Goal: Information Seeking & Learning: Learn about a topic

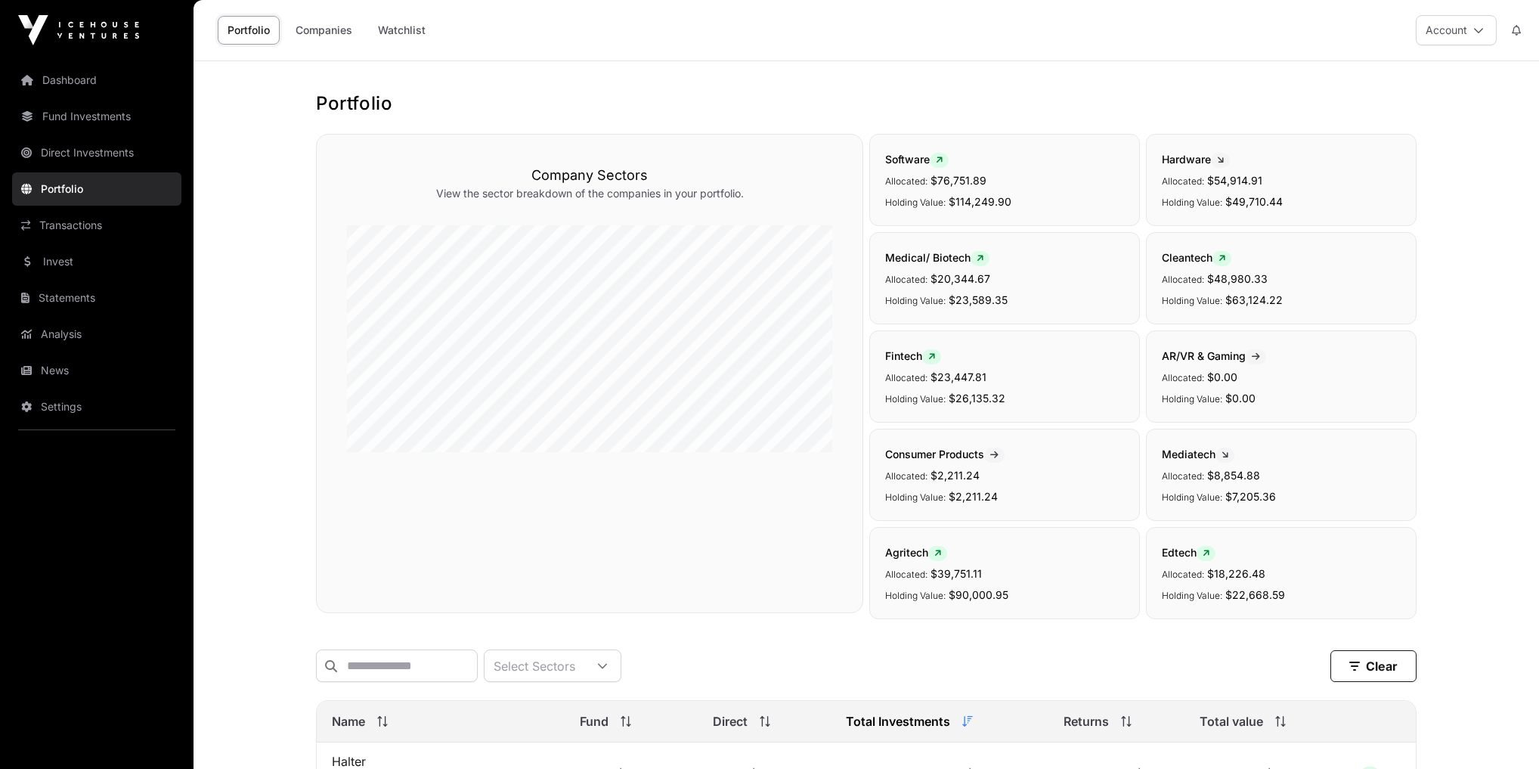
click at [76, 367] on link "News" at bounding box center [96, 370] width 169 height 33
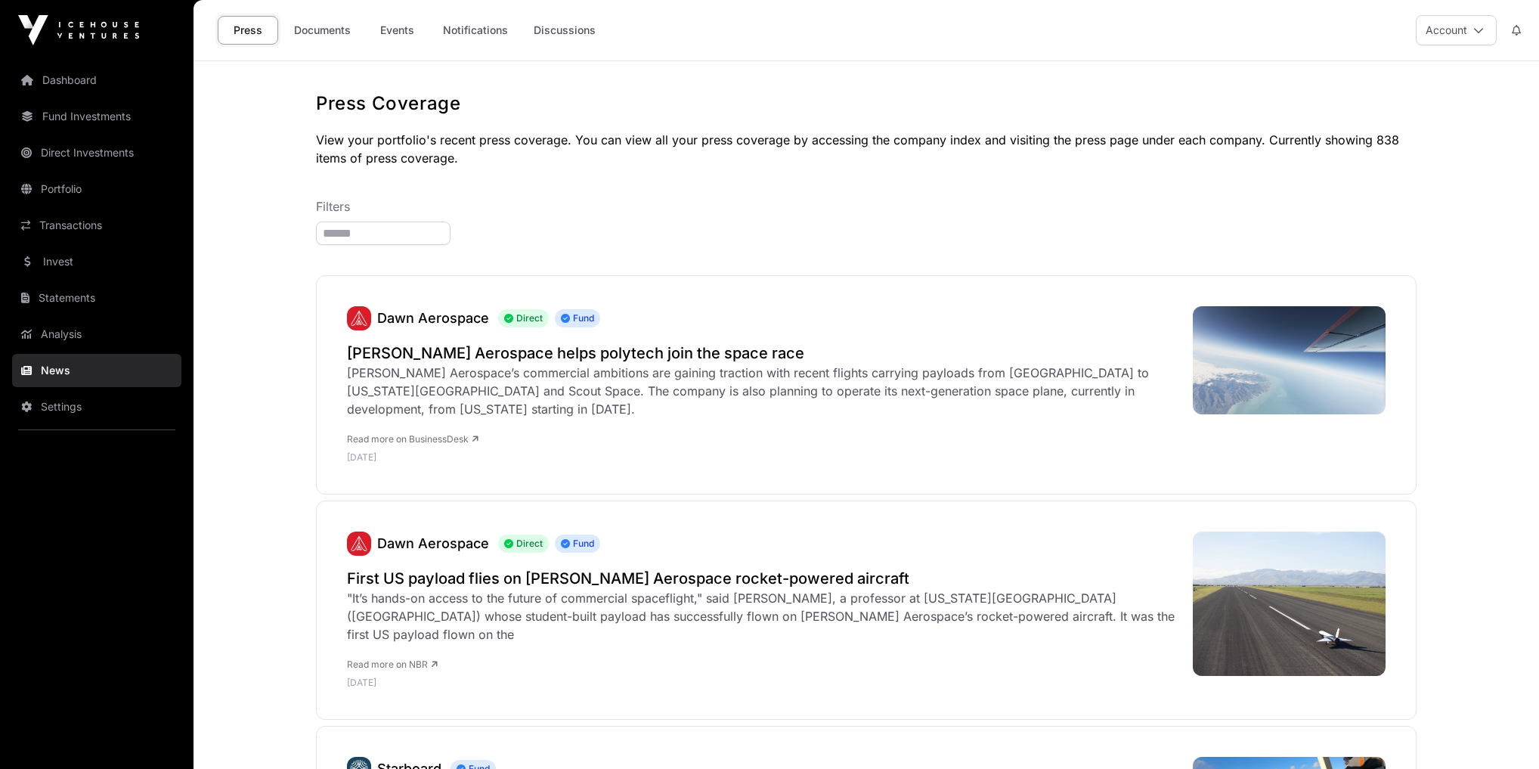
click at [392, 23] on link "Events" at bounding box center [397, 30] width 60 height 29
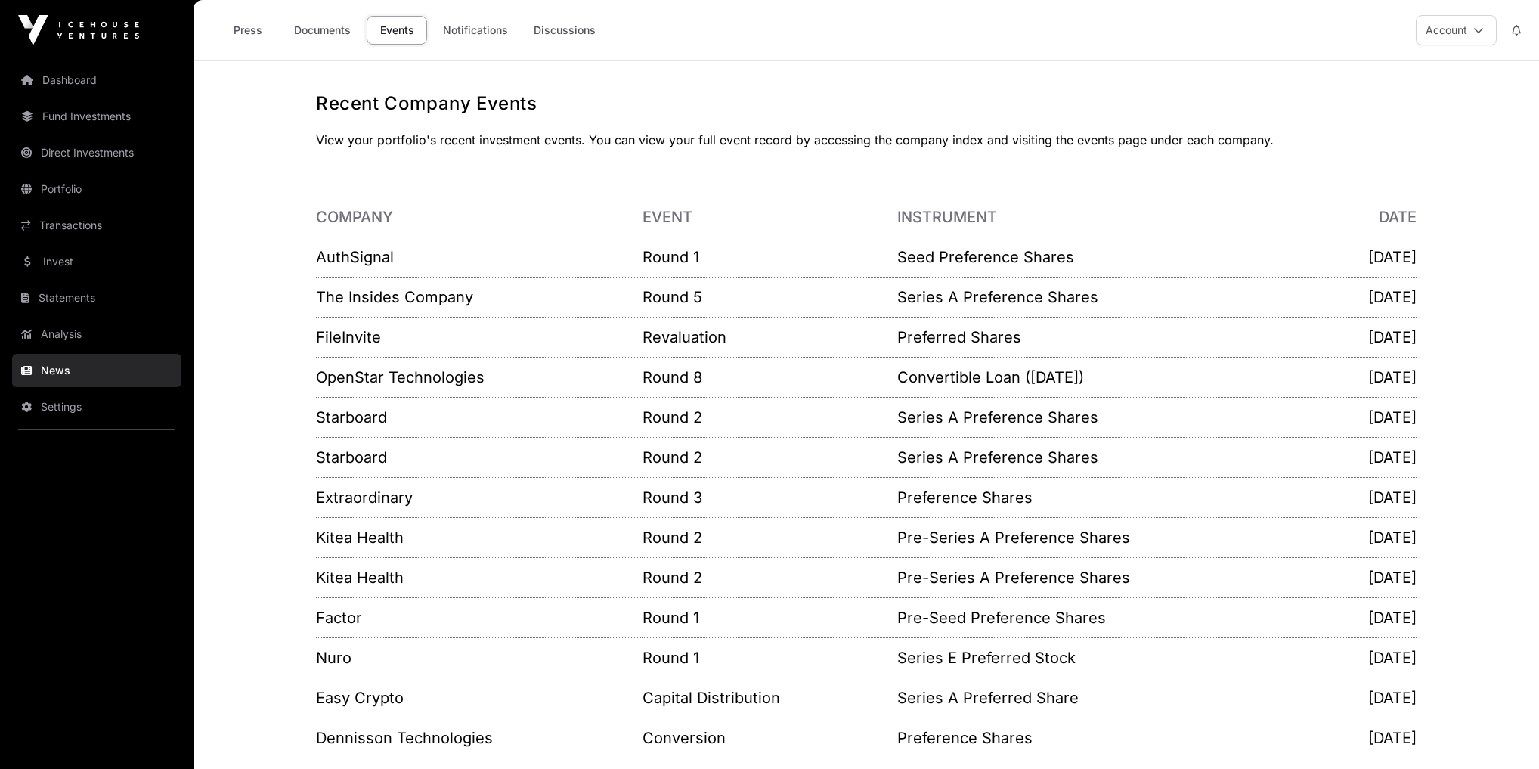
click at [64, 260] on link "Invest" at bounding box center [96, 261] width 169 height 33
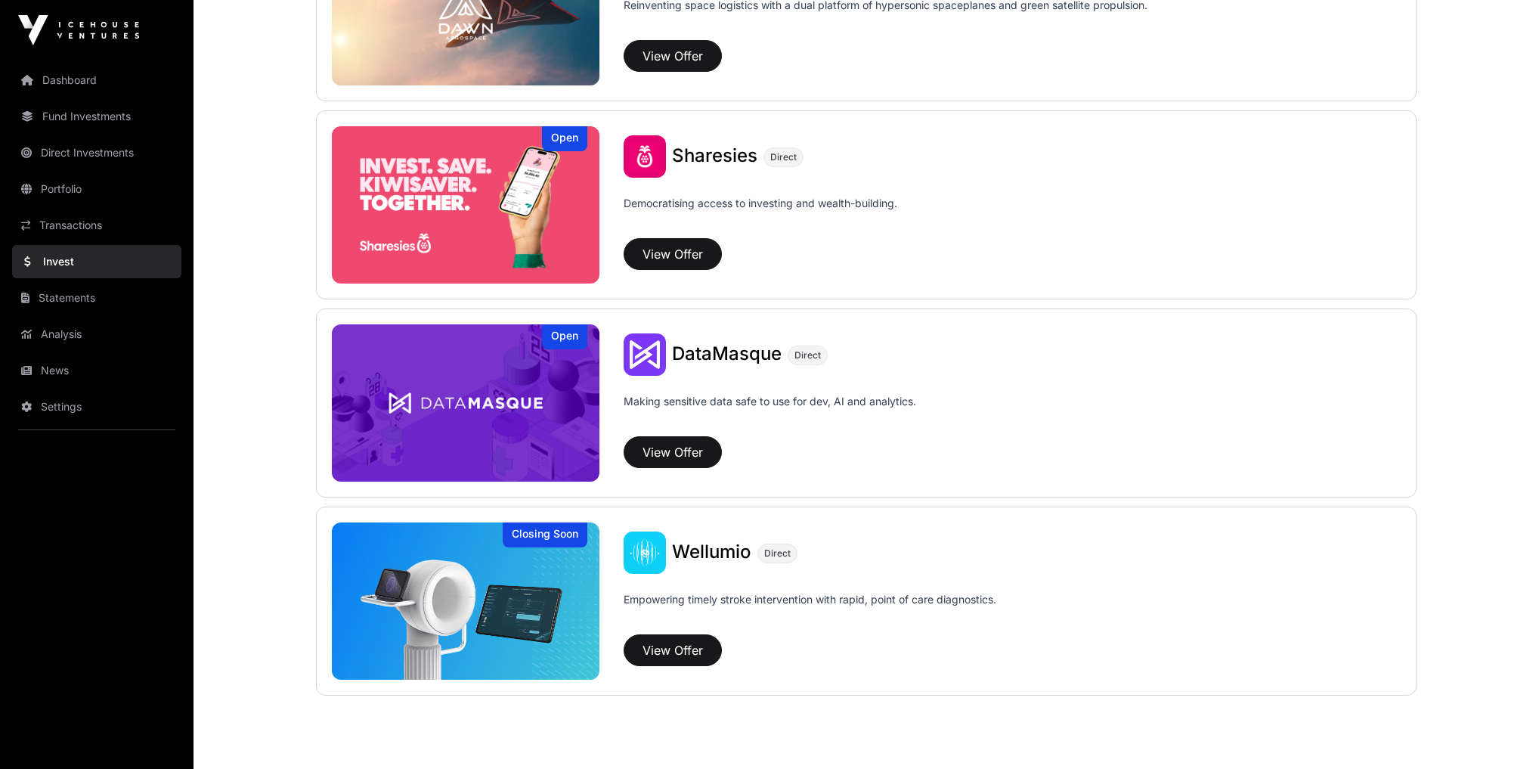
scroll to position [1916, 0]
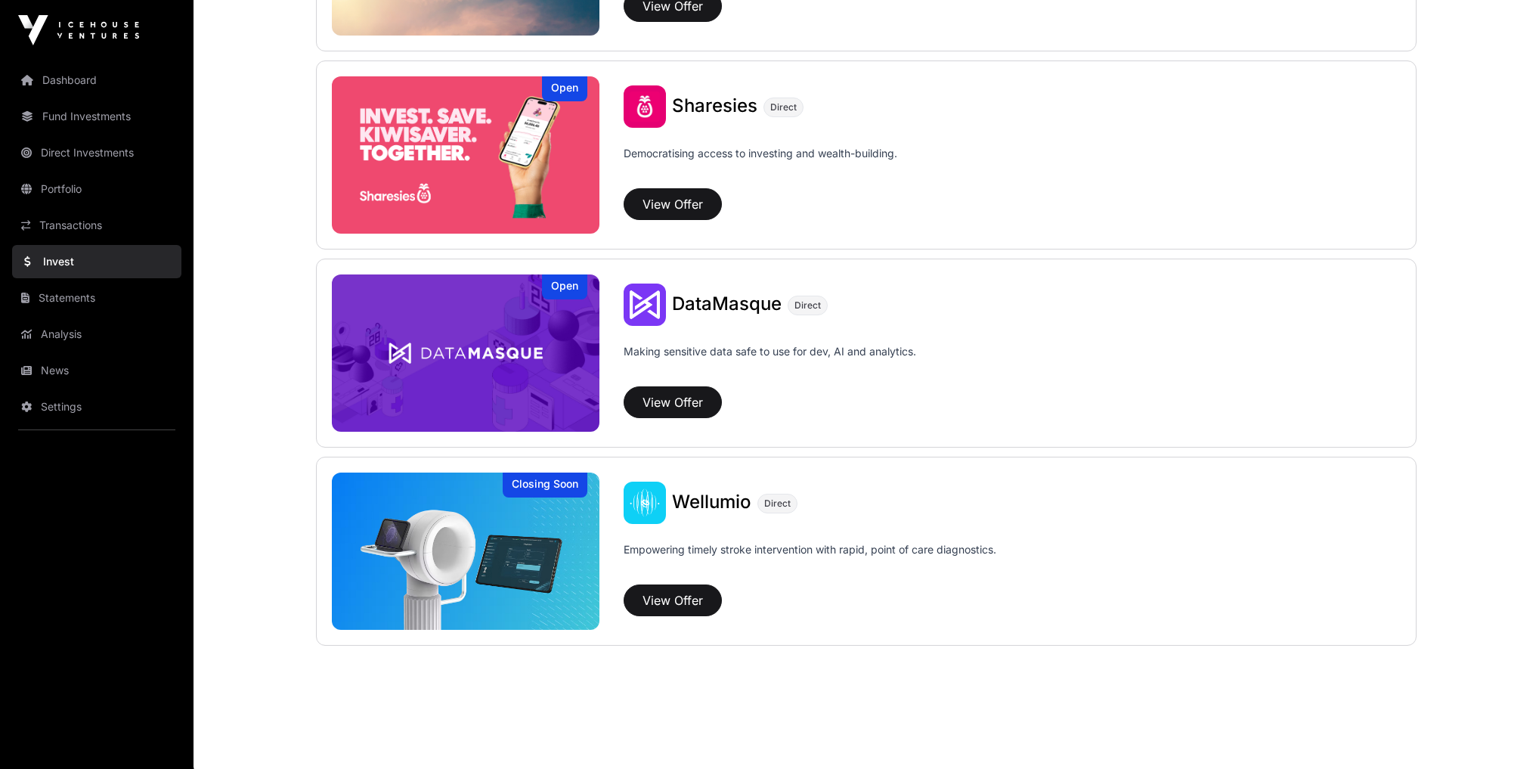
click at [582, 519] on img at bounding box center [466, 550] width 268 height 157
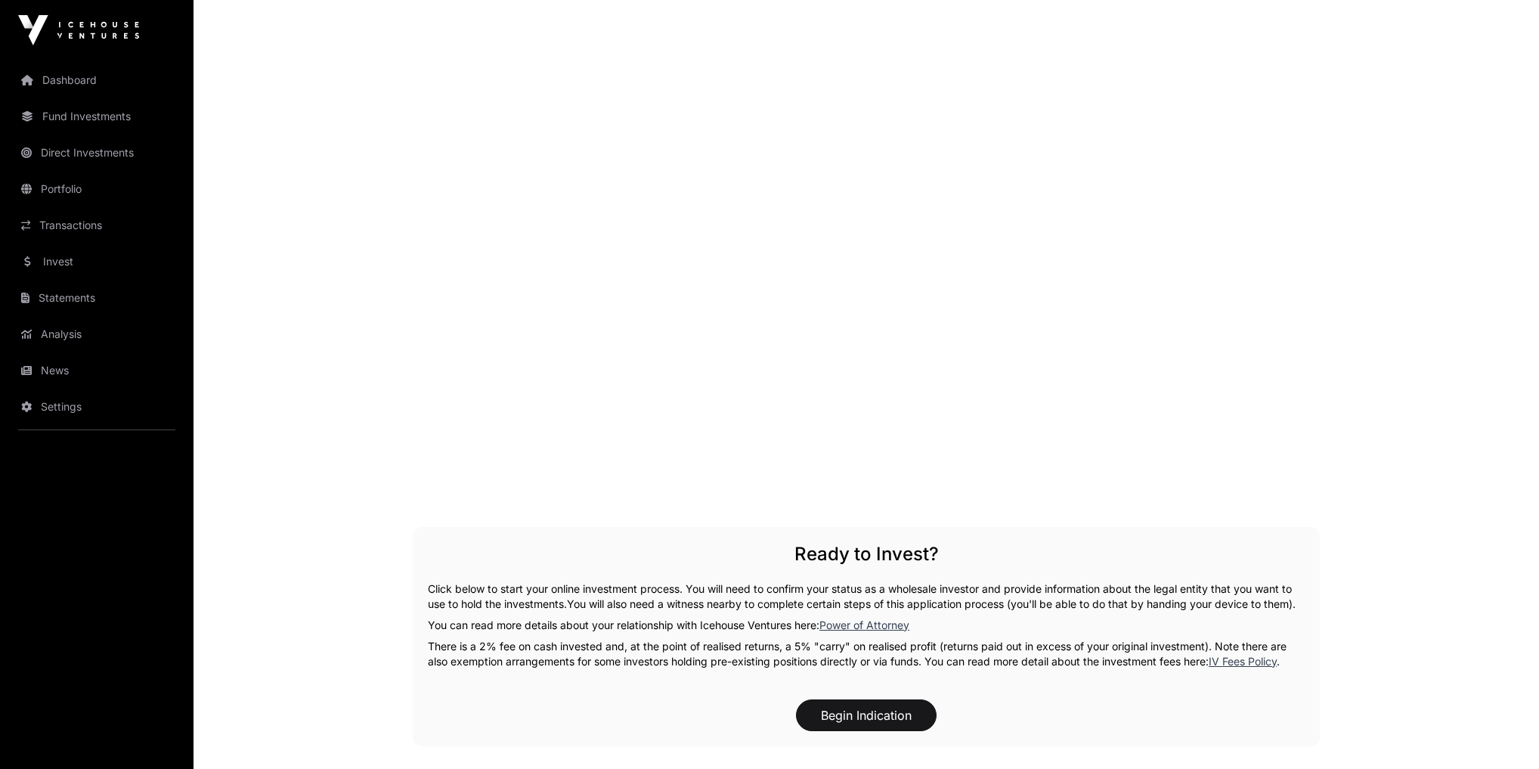
scroll to position [1875, 0]
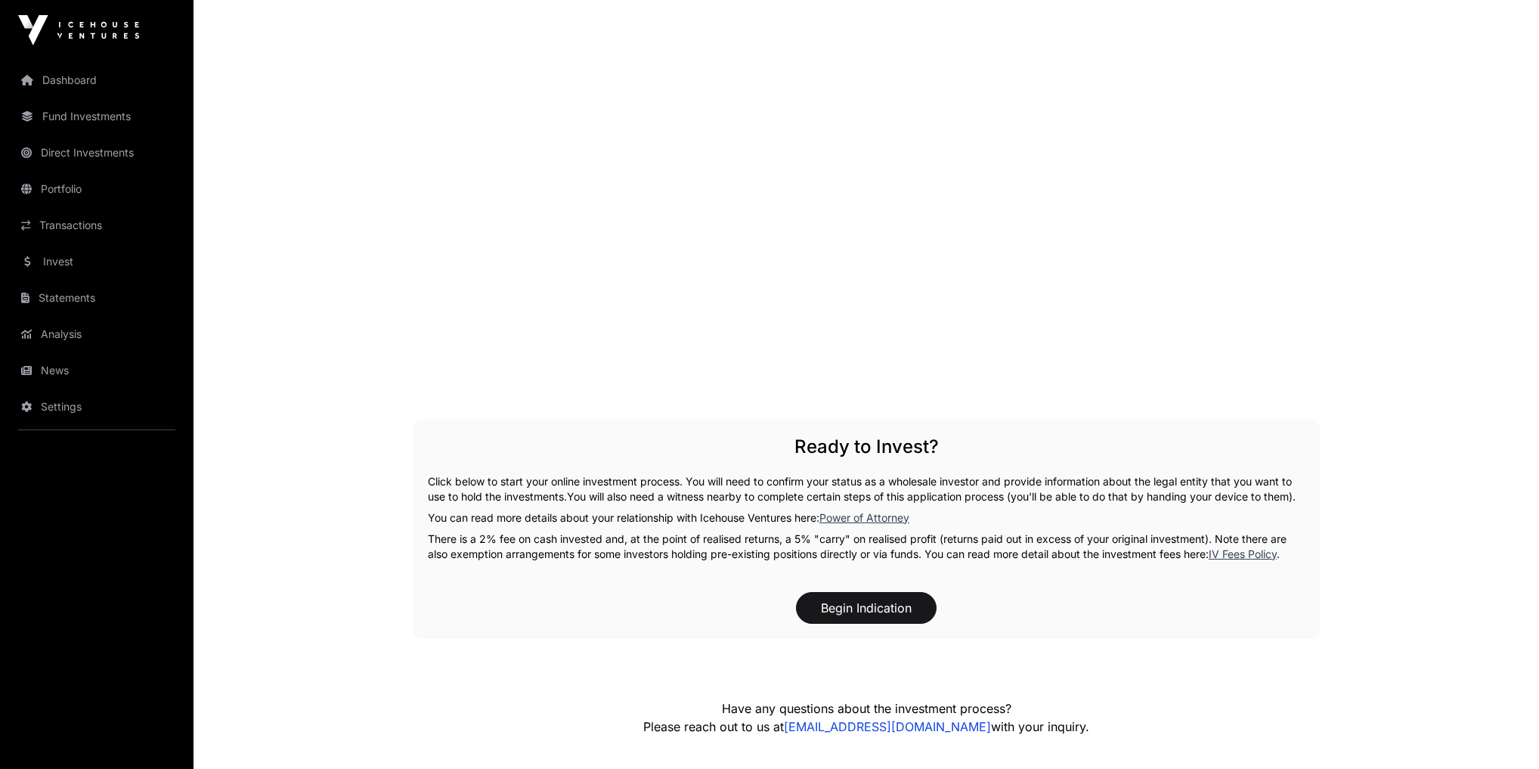
click at [79, 85] on link "Dashboard" at bounding box center [96, 80] width 169 height 33
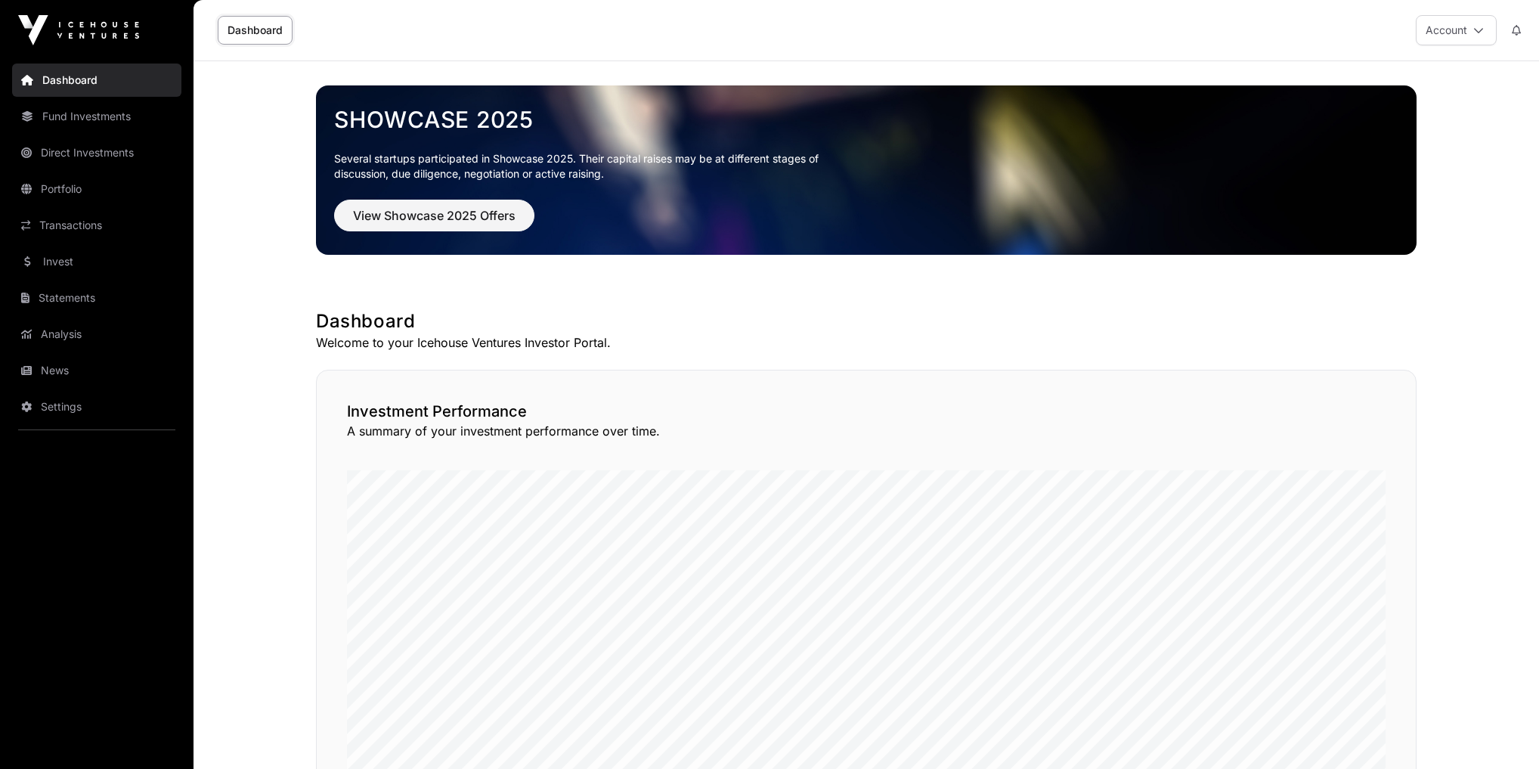
click at [79, 188] on link "Portfolio" at bounding box center [96, 188] width 169 height 33
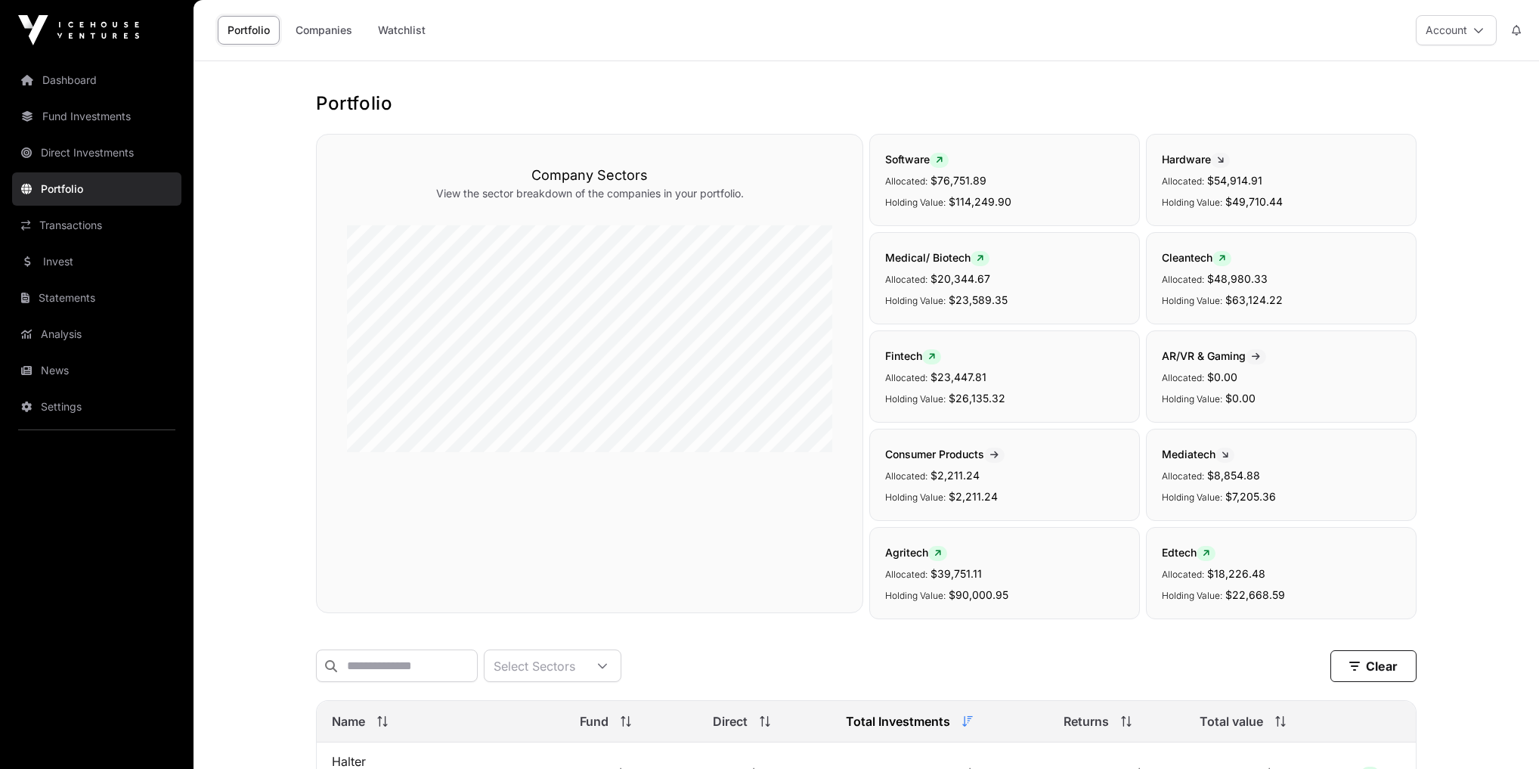
click at [76, 267] on link "Invest" at bounding box center [96, 261] width 169 height 33
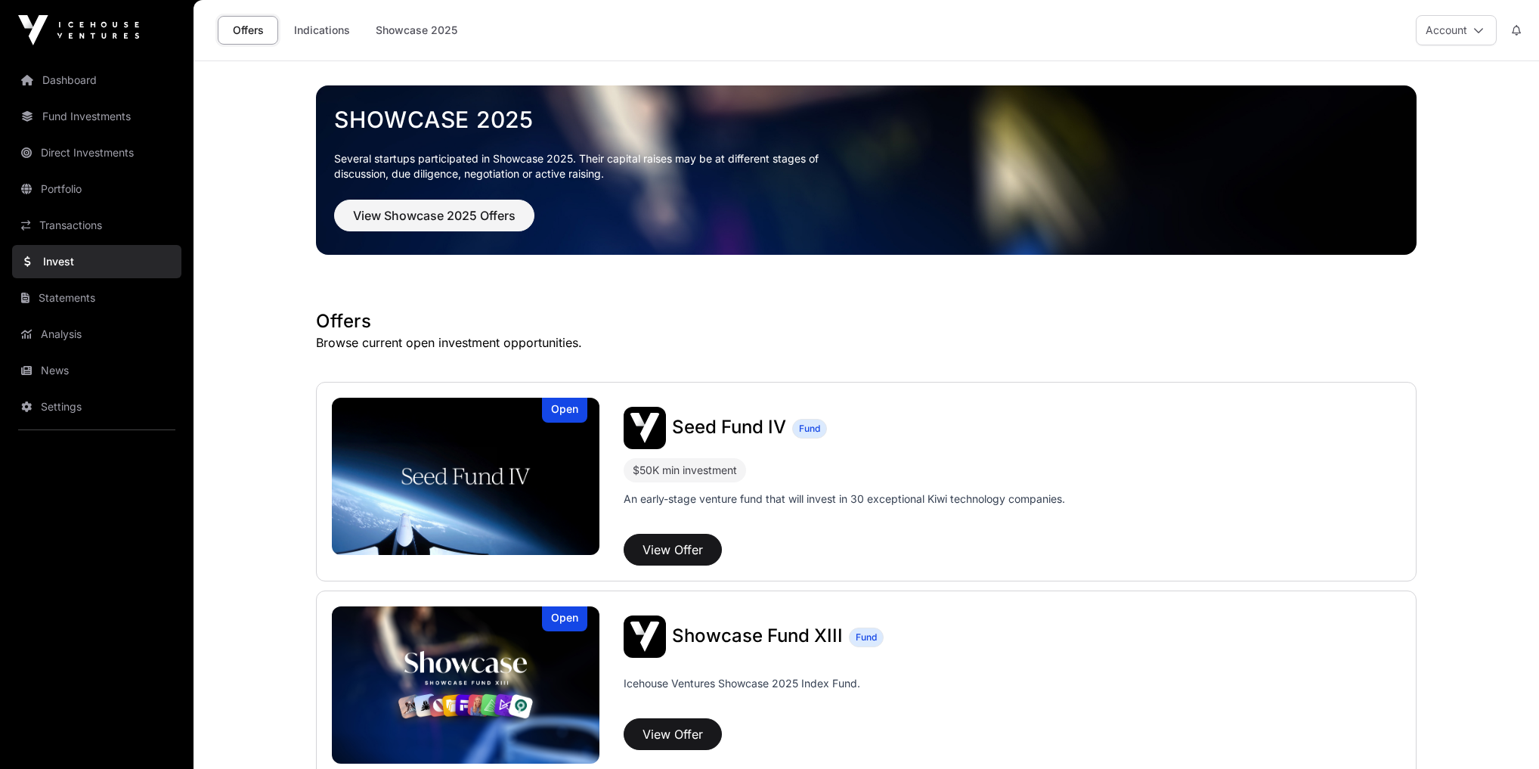
click at [51, 191] on link "Portfolio" at bounding box center [96, 188] width 169 height 33
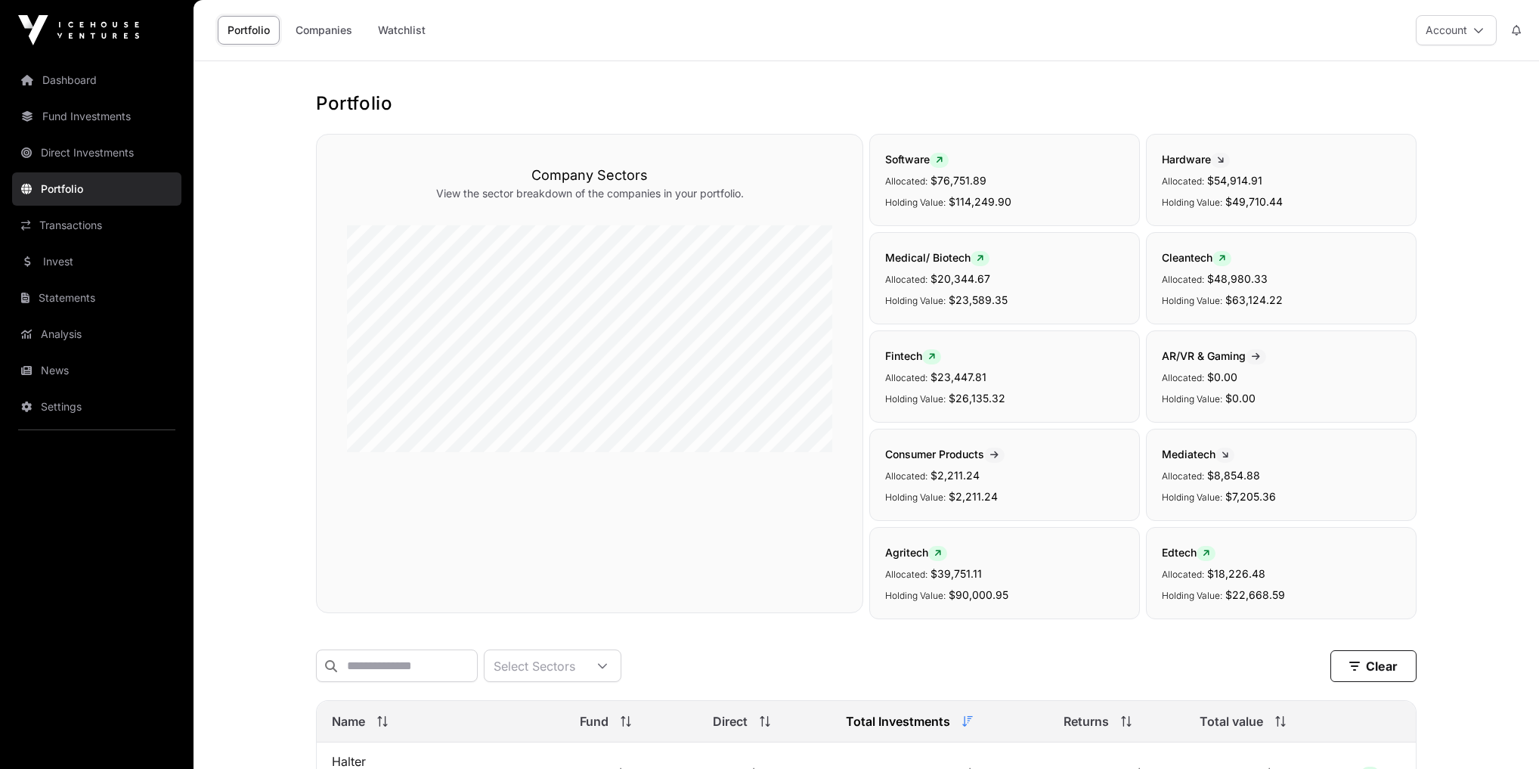
click at [85, 83] on link "Dashboard" at bounding box center [96, 80] width 169 height 33
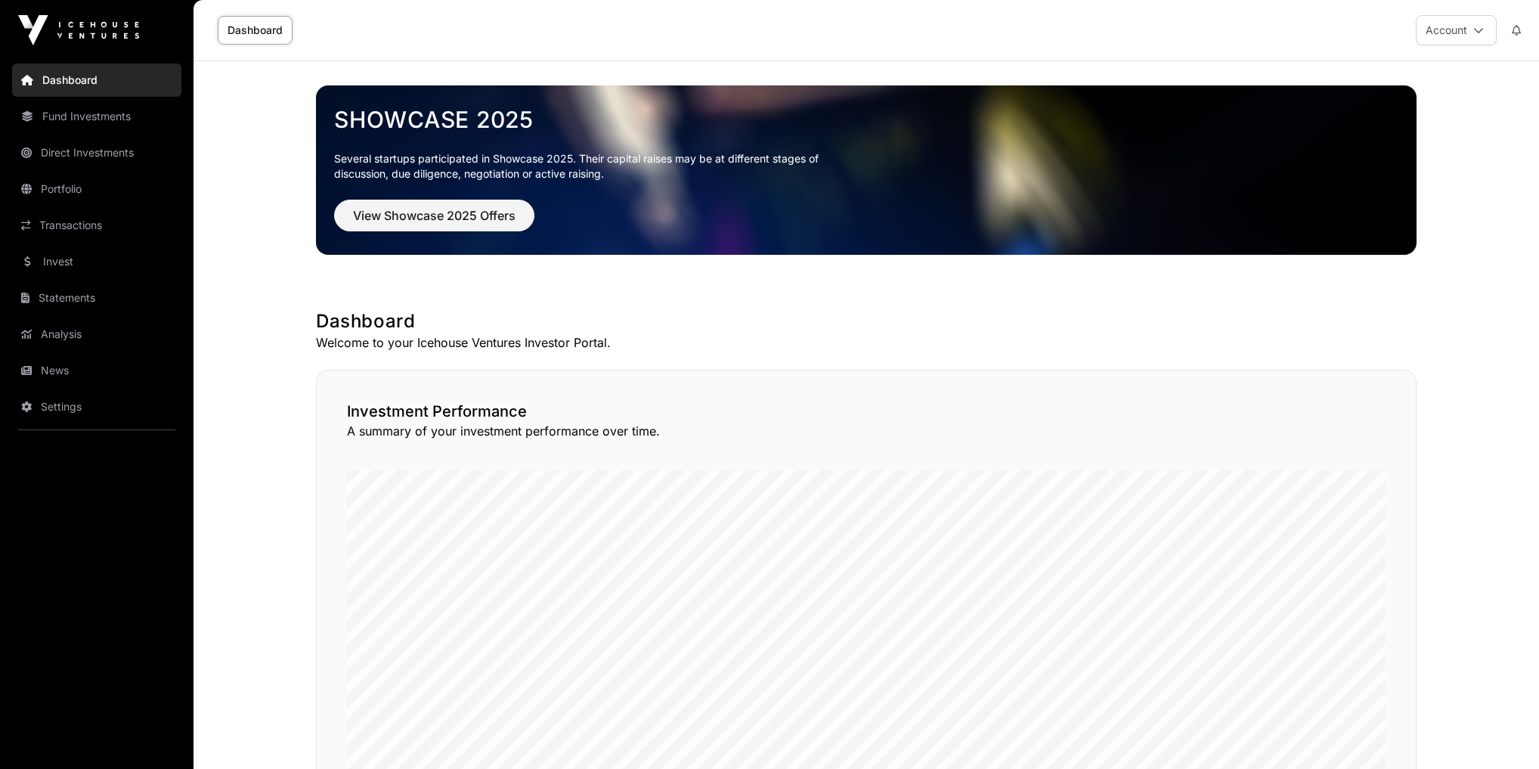
click at [84, 191] on link "Portfolio" at bounding box center [96, 188] width 169 height 33
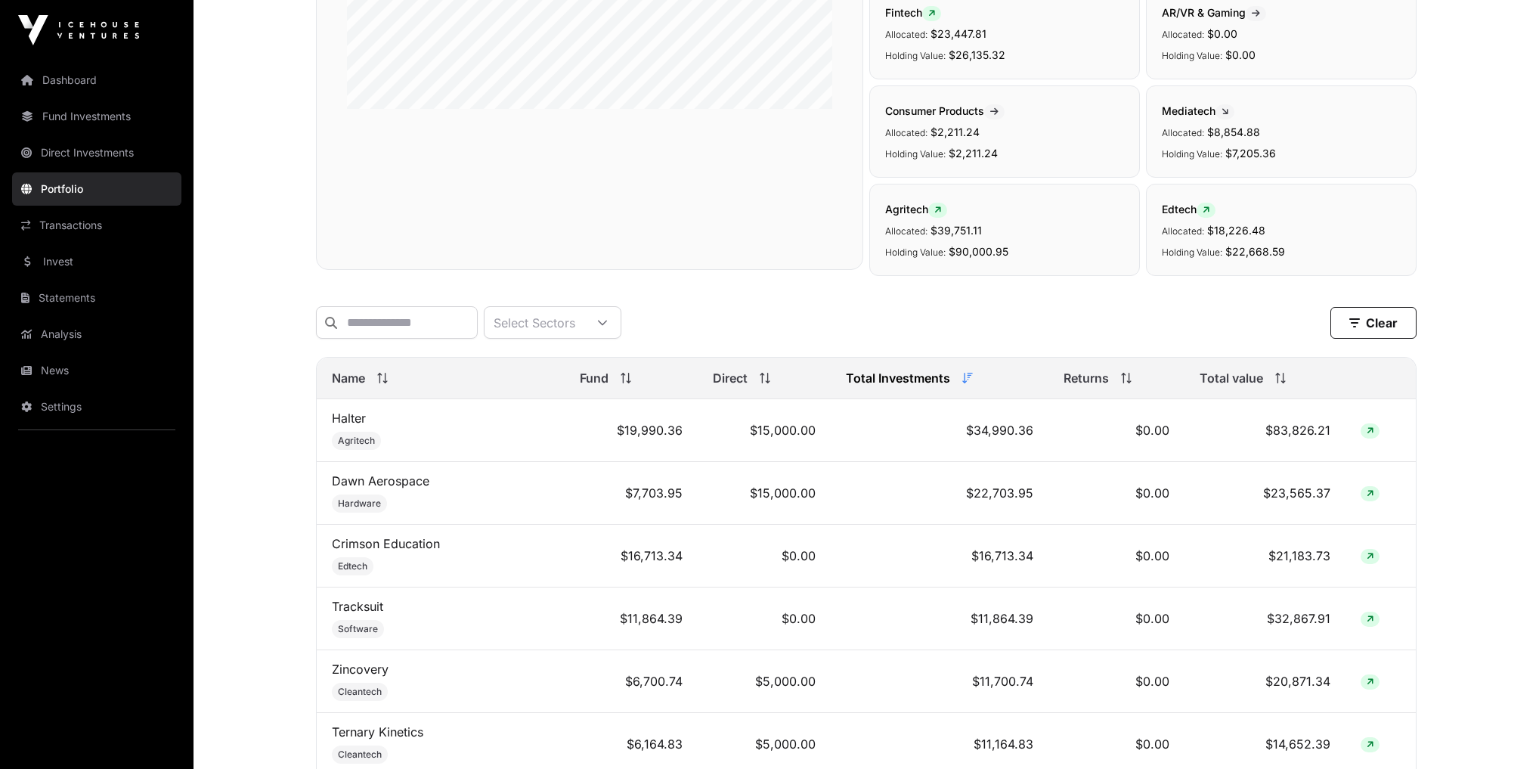
scroll to position [302, 0]
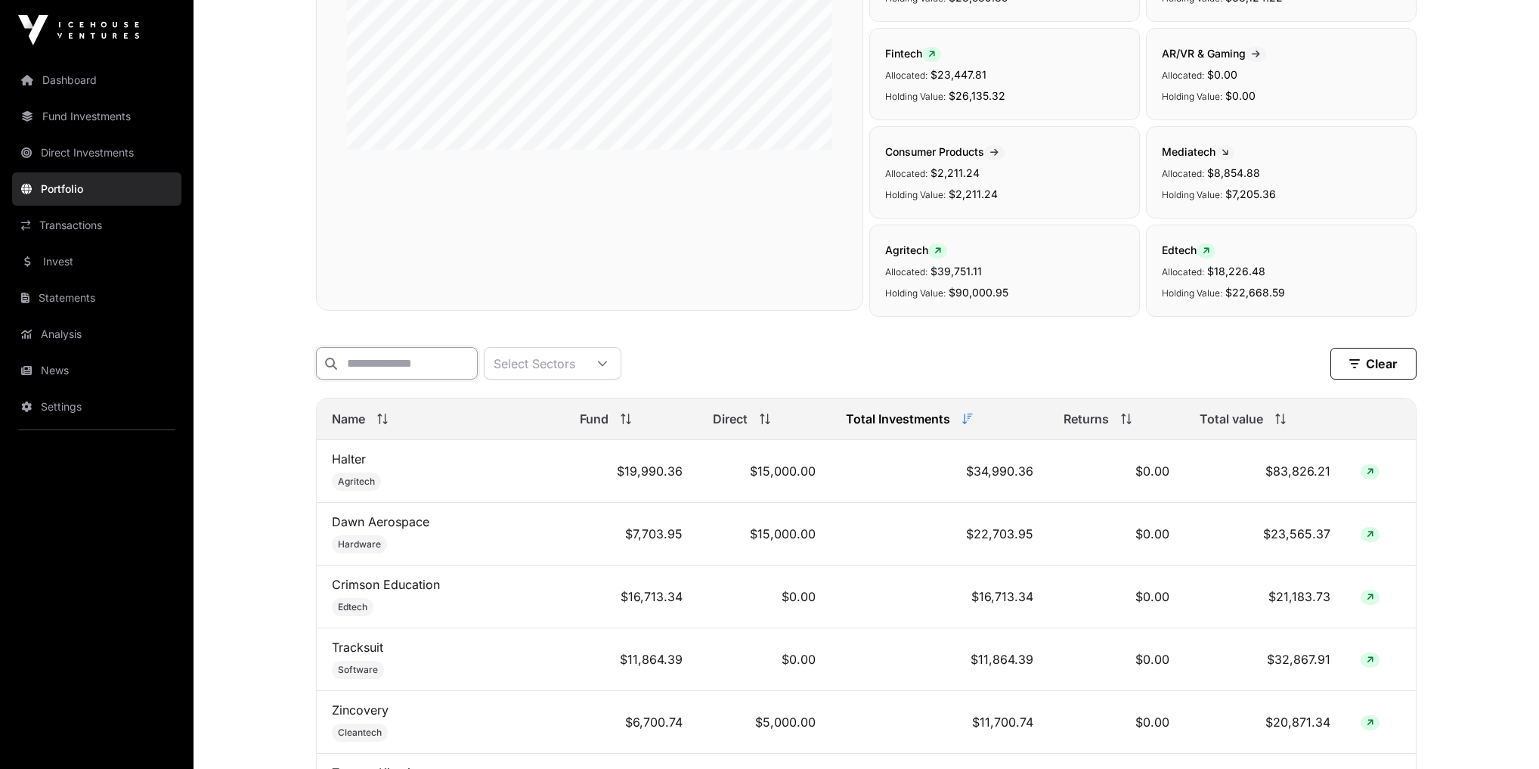
click at [376, 347] on input "text" at bounding box center [397, 363] width 162 height 33
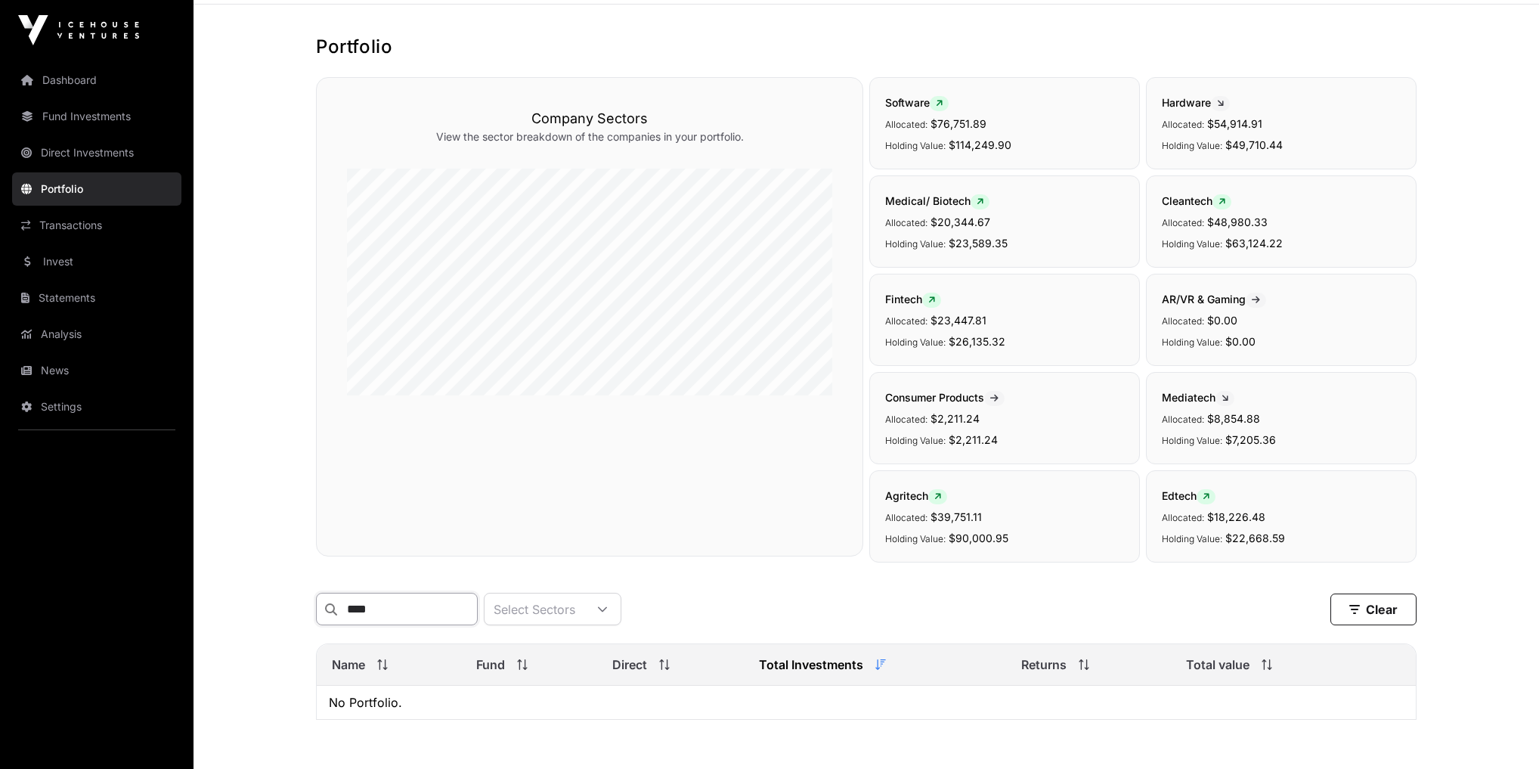
scroll to position [0, 0]
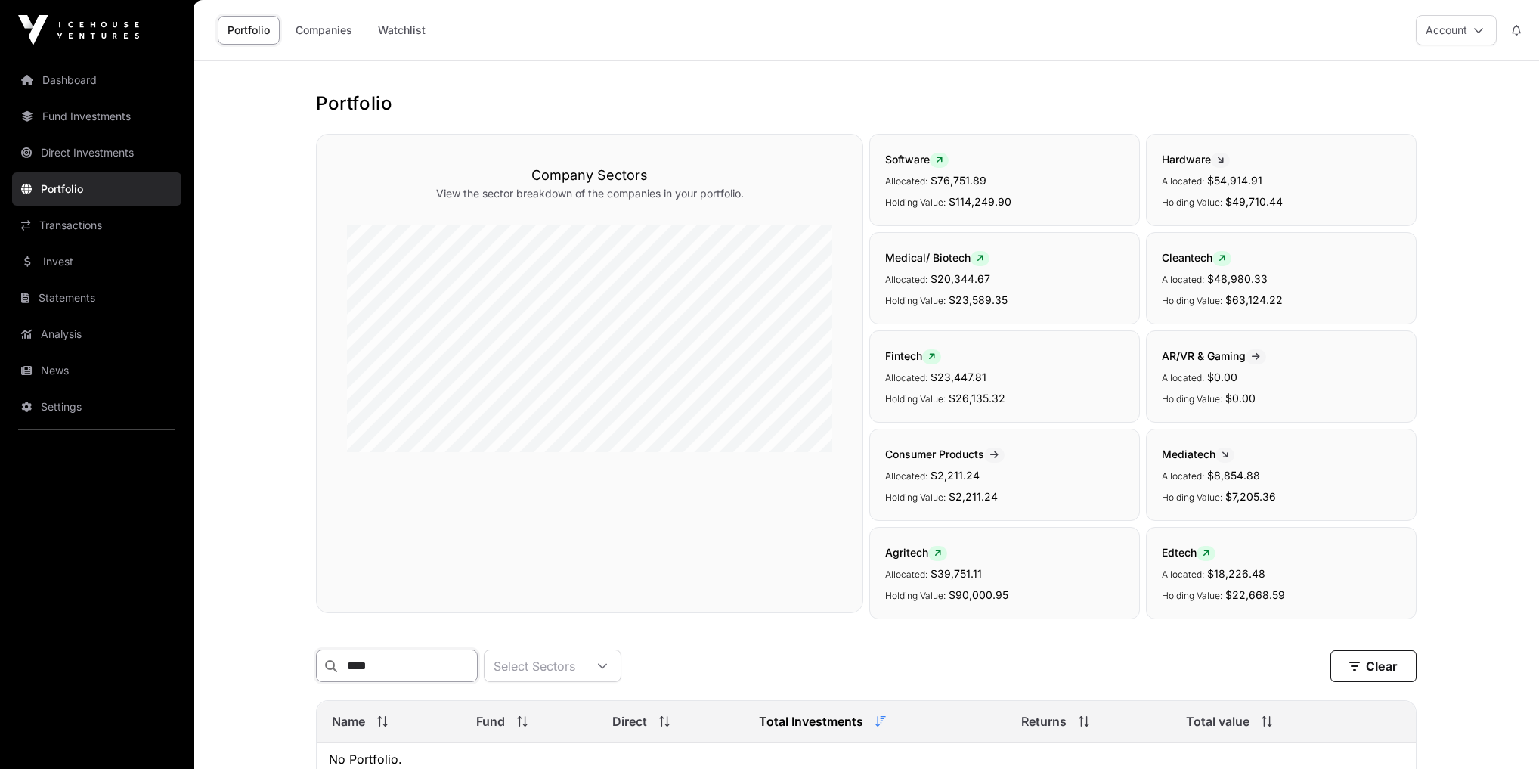
type input "****"
click at [59, 76] on link "Dashboard" at bounding box center [96, 80] width 169 height 33
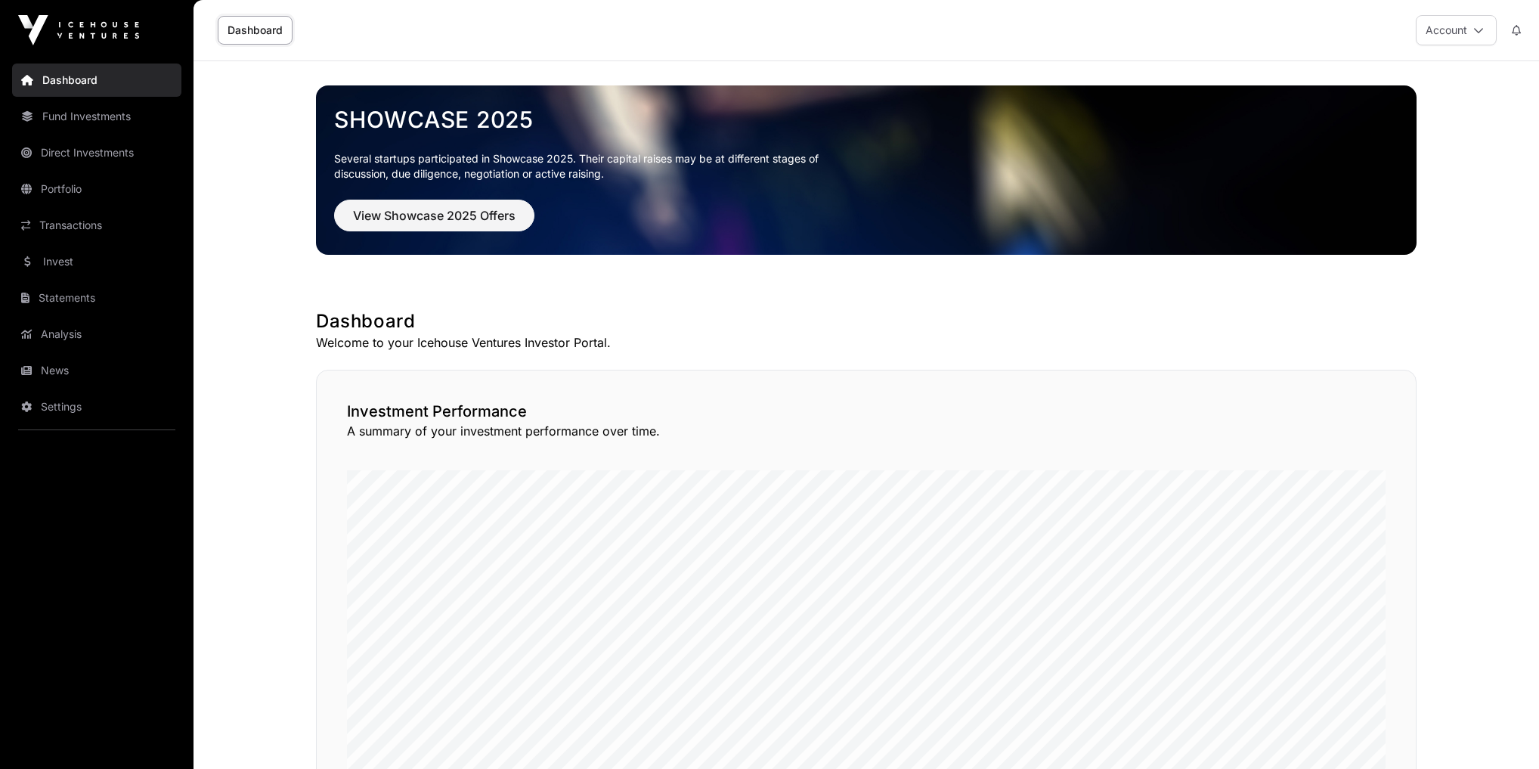
click at [72, 369] on link "News" at bounding box center [96, 370] width 169 height 33
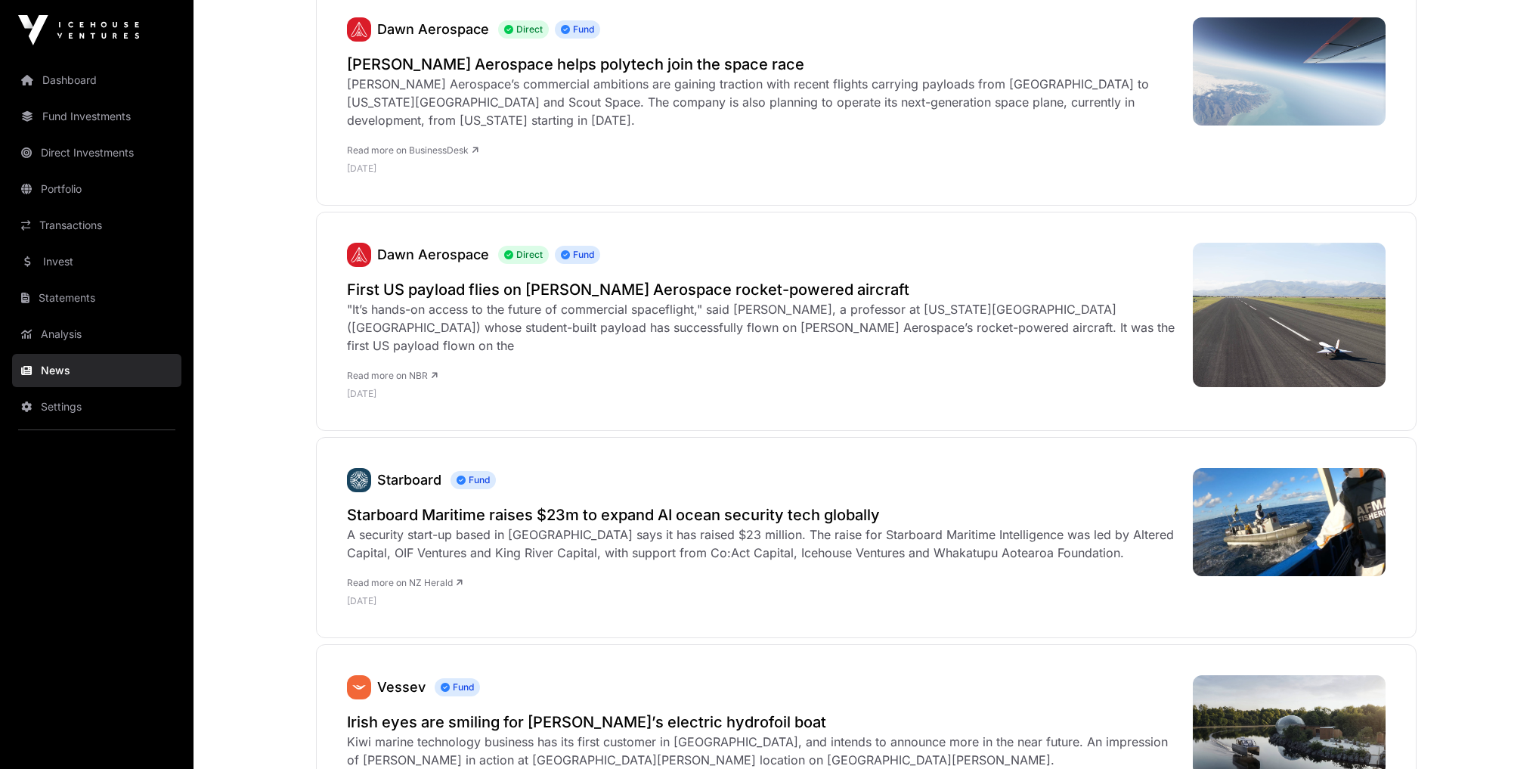
scroll to position [302, 0]
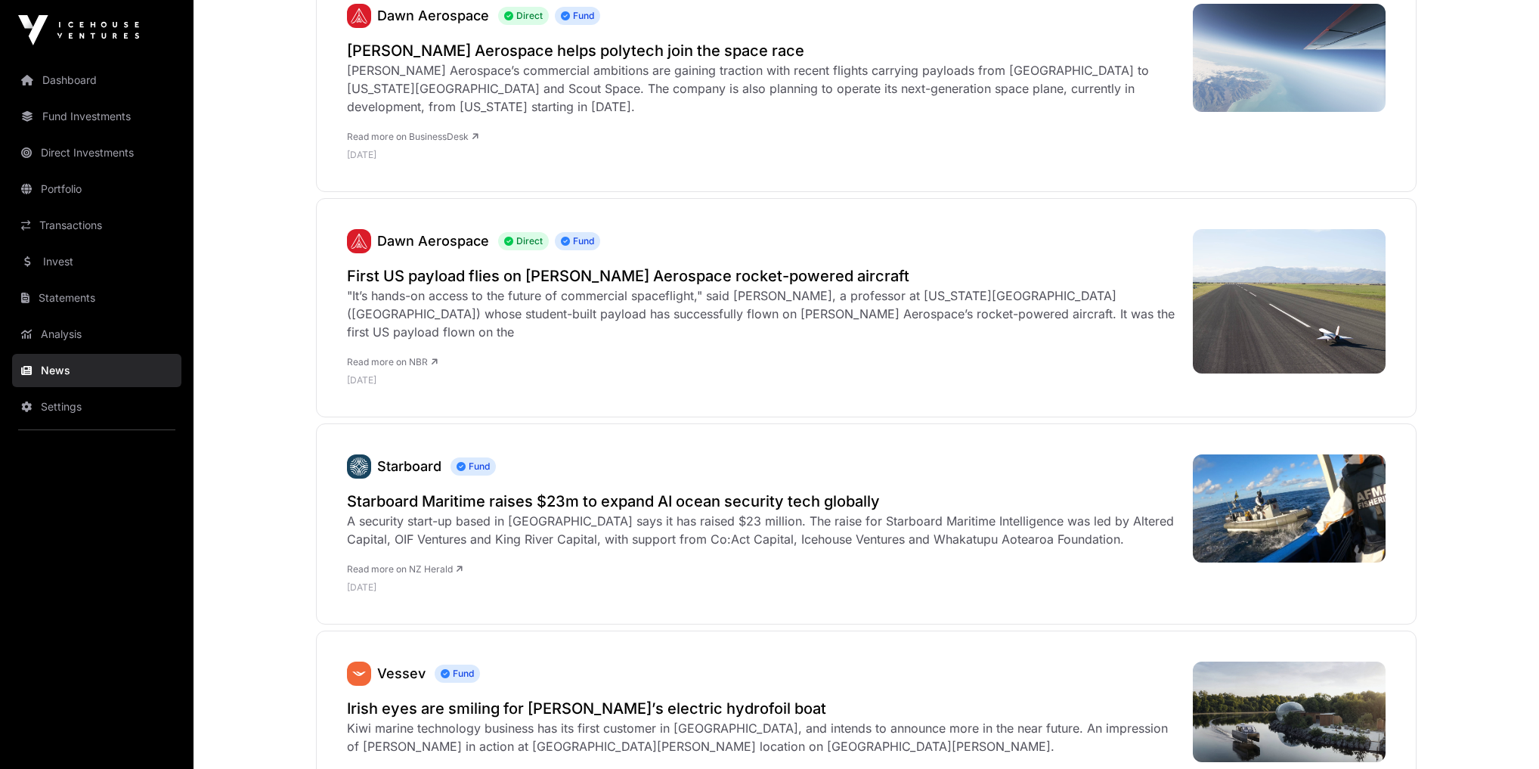
click at [83, 262] on link "Invest" at bounding box center [96, 261] width 169 height 33
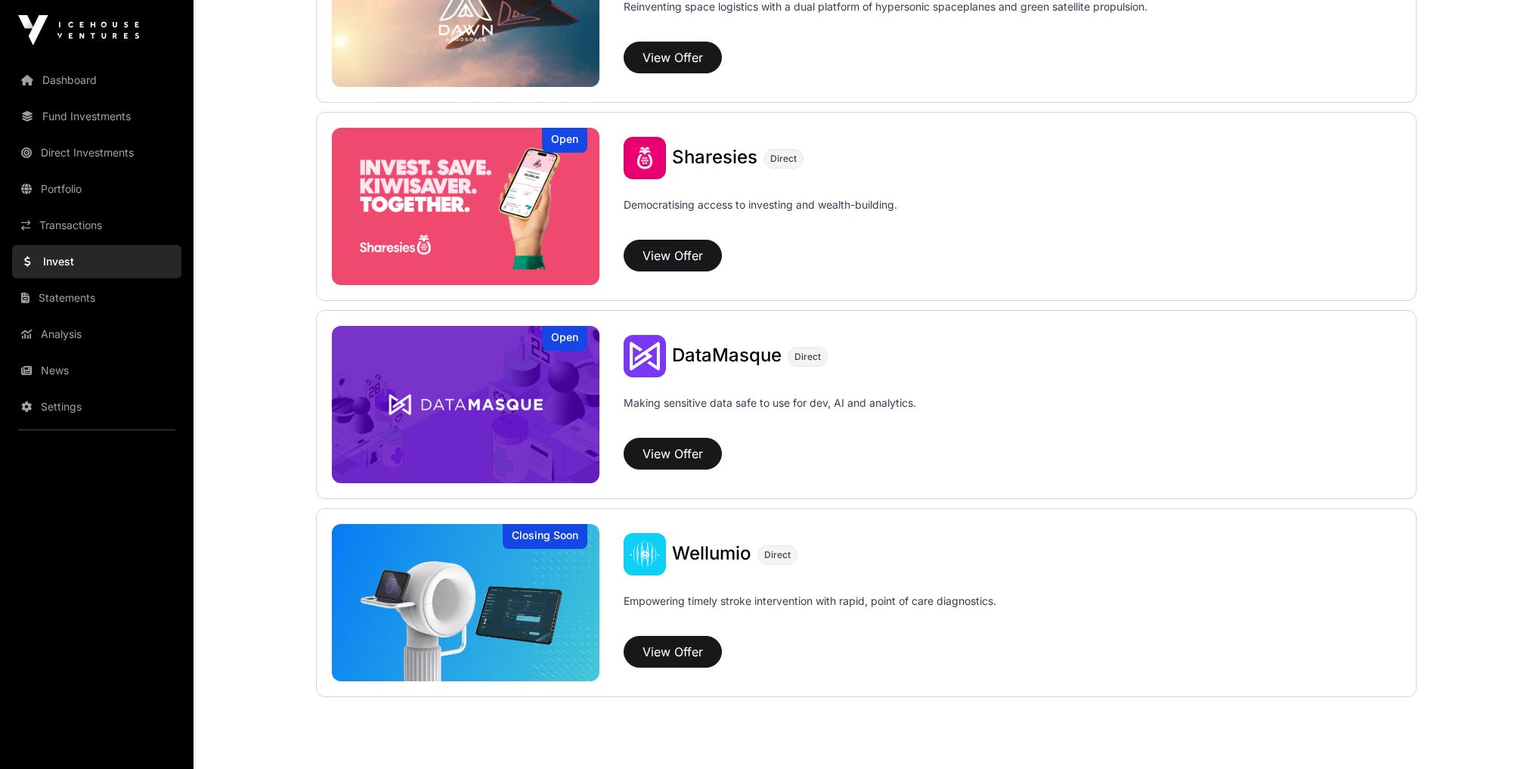
scroll to position [1916, 0]
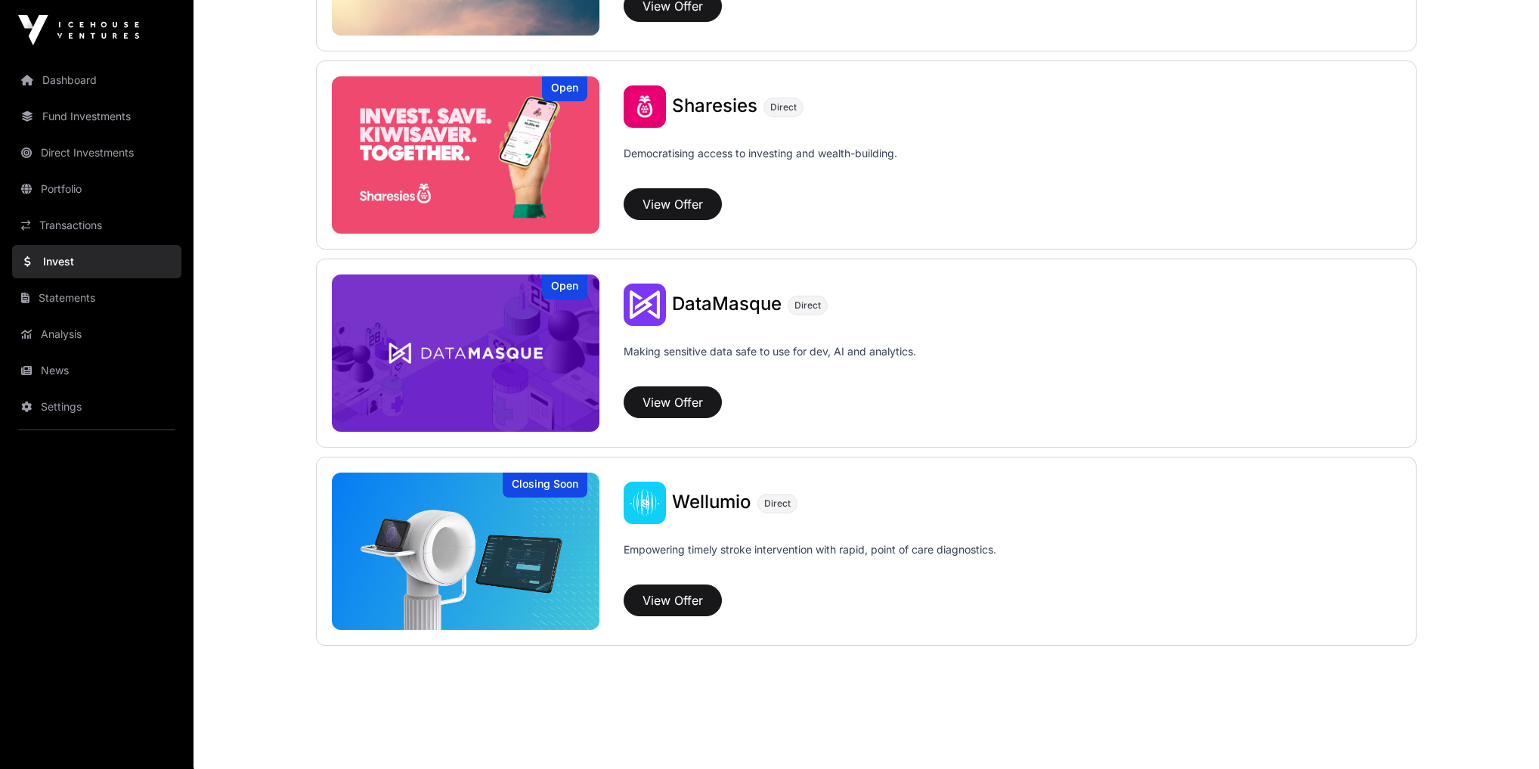
click at [522, 519] on img at bounding box center [466, 550] width 268 height 157
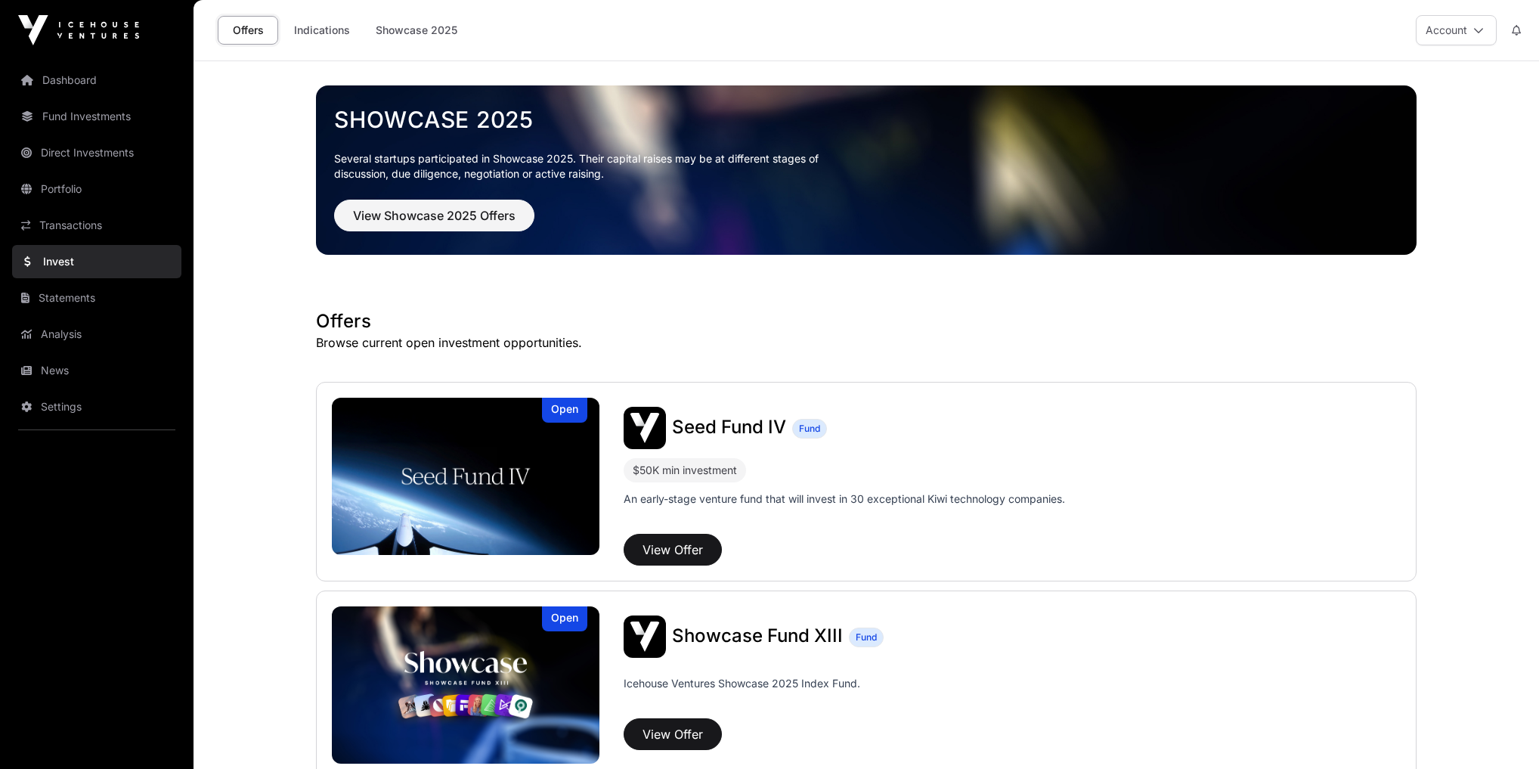
scroll to position [1916, 0]
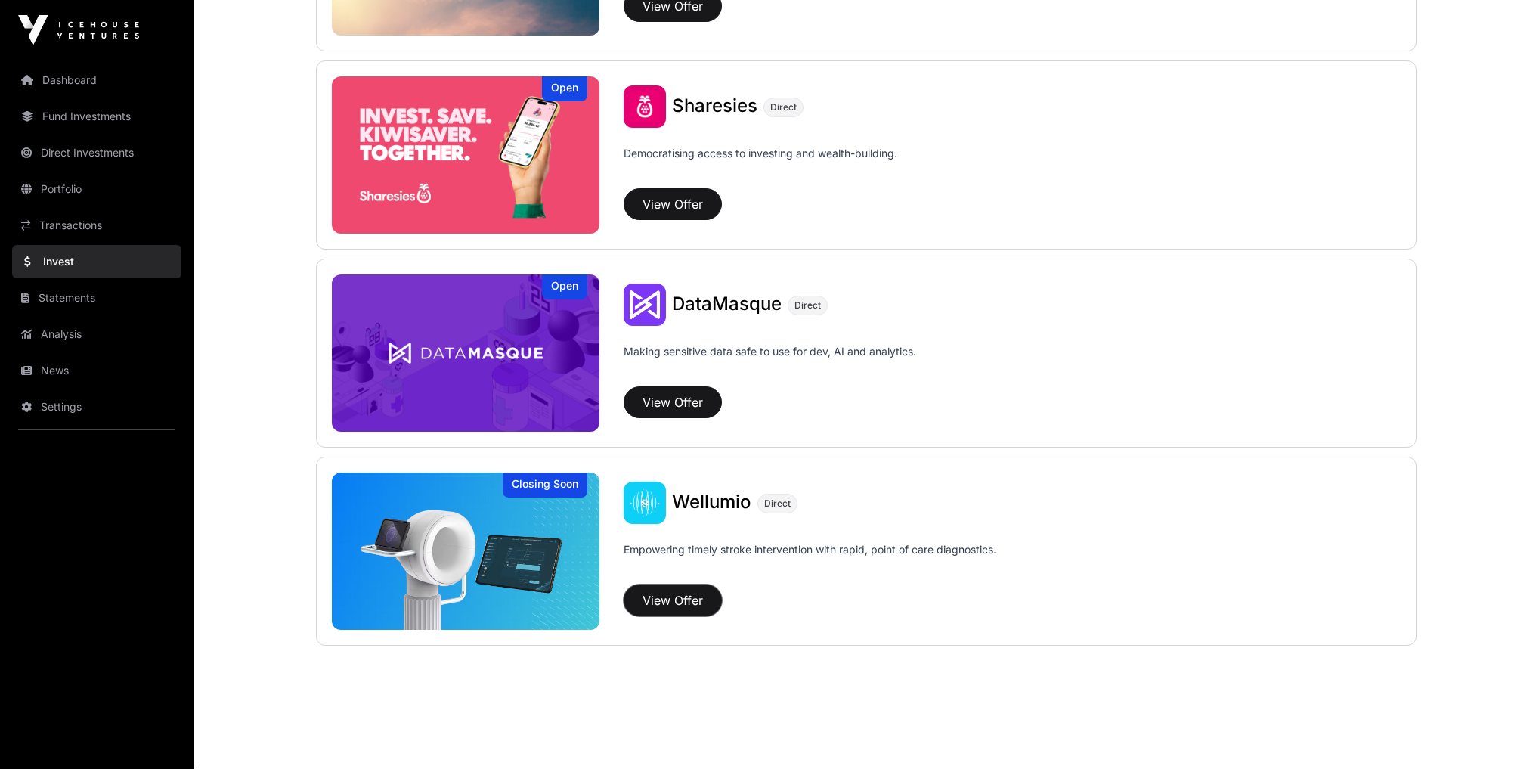
click at [686, 590] on button "View Offer" at bounding box center [673, 600] width 98 height 32
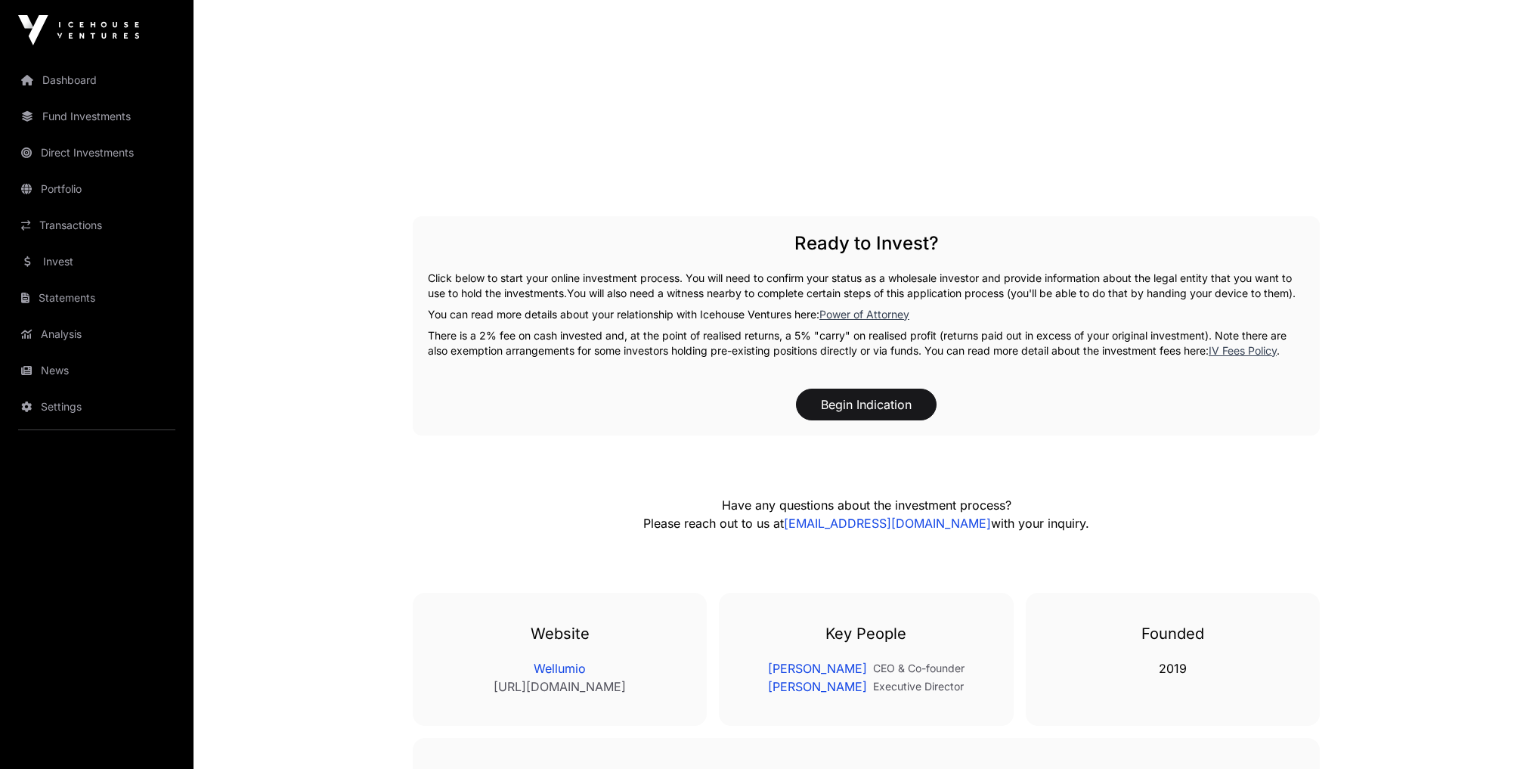
scroll to position [2298, 0]
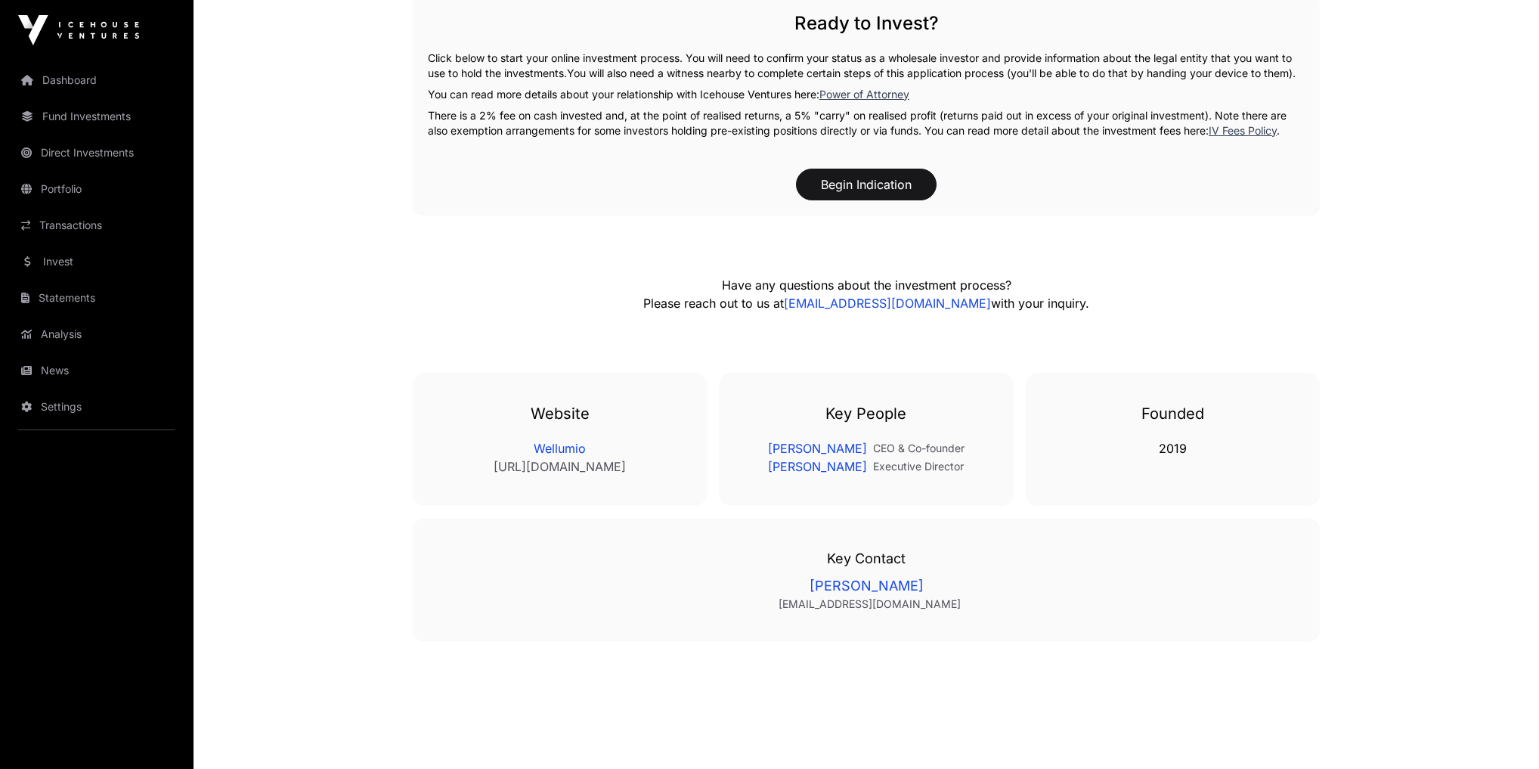
click at [71, 364] on link "News" at bounding box center [96, 370] width 169 height 33
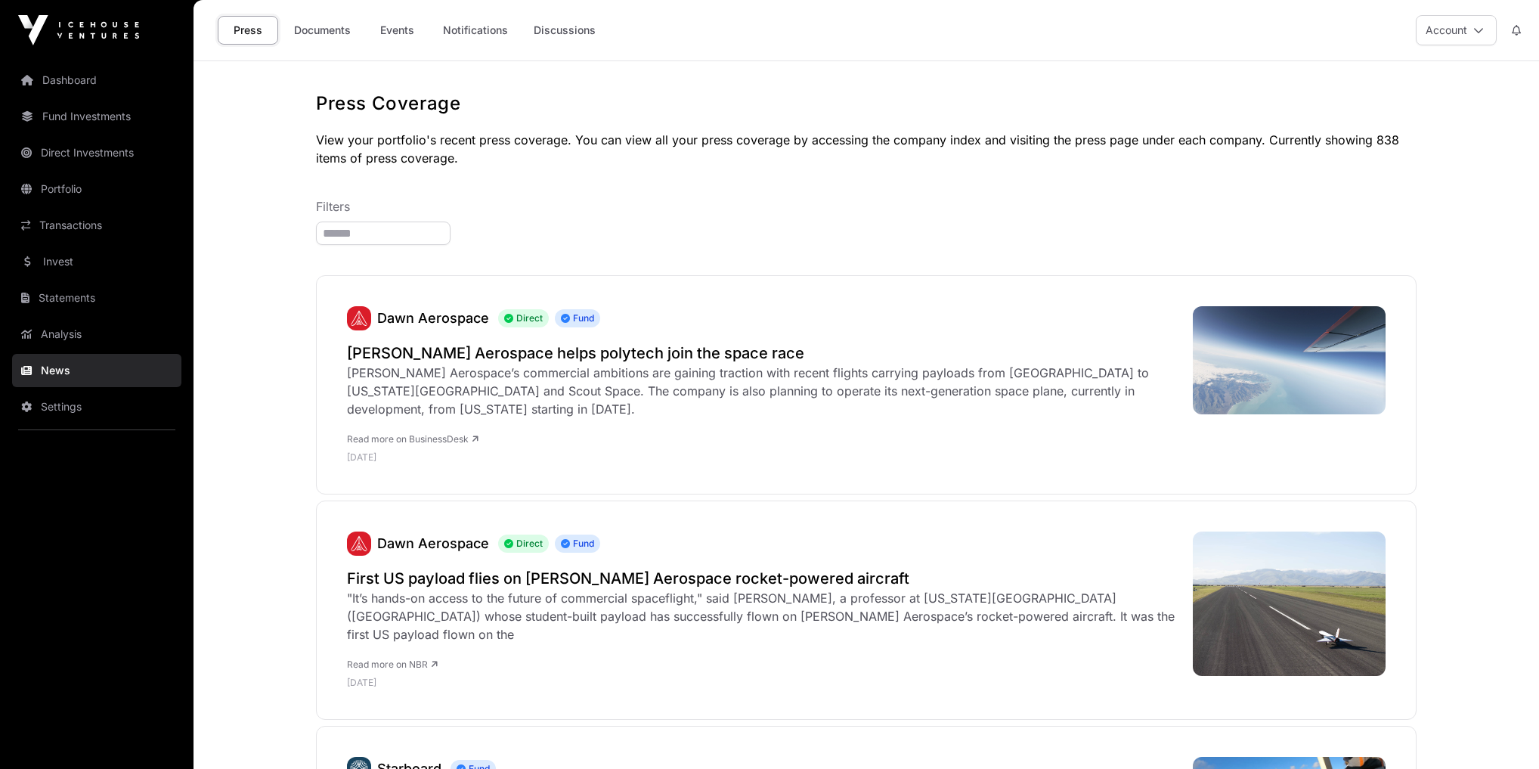
click at [389, 32] on link "Events" at bounding box center [397, 30] width 60 height 29
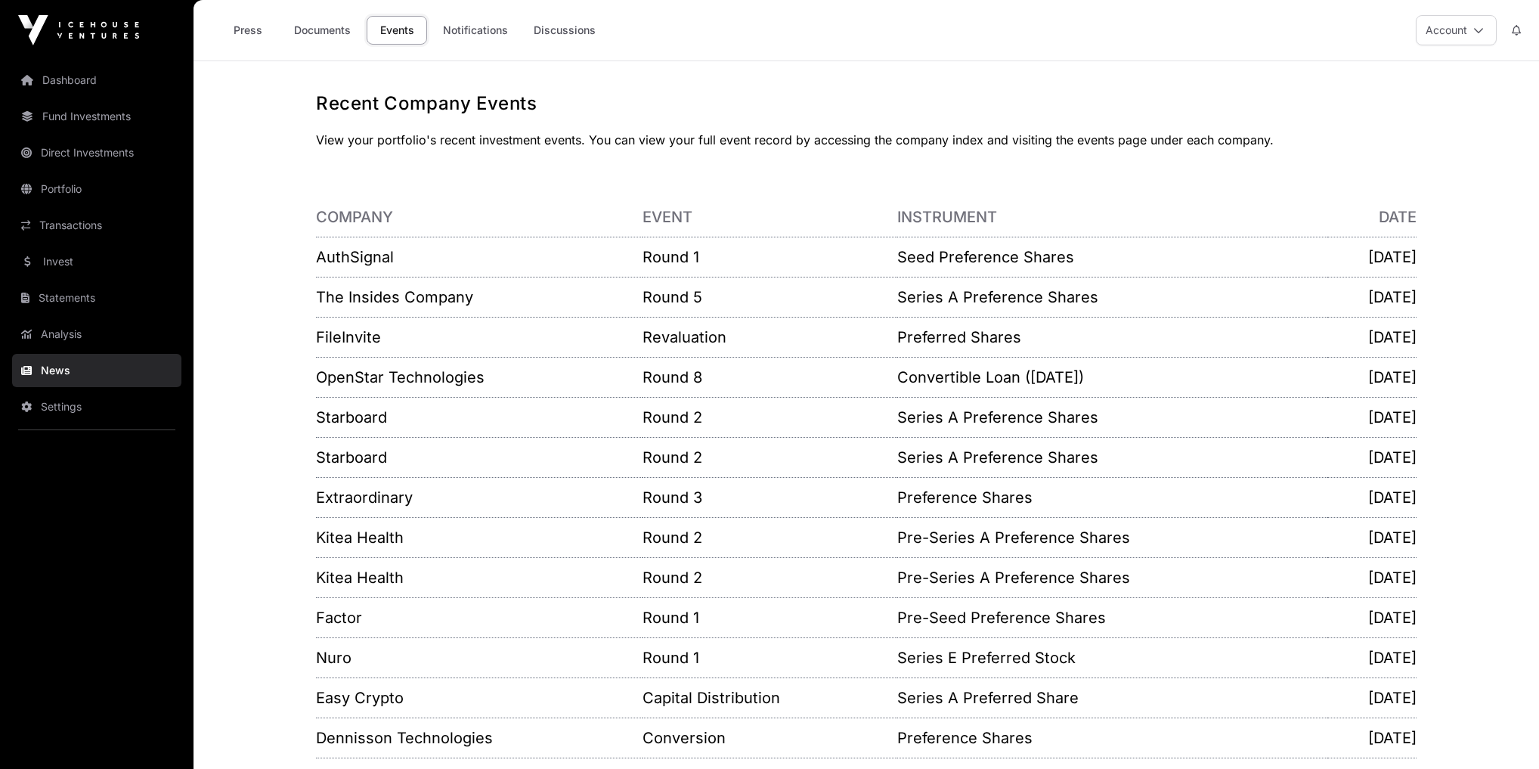
click at [315, 24] on link "Documents" at bounding box center [322, 30] width 76 height 29
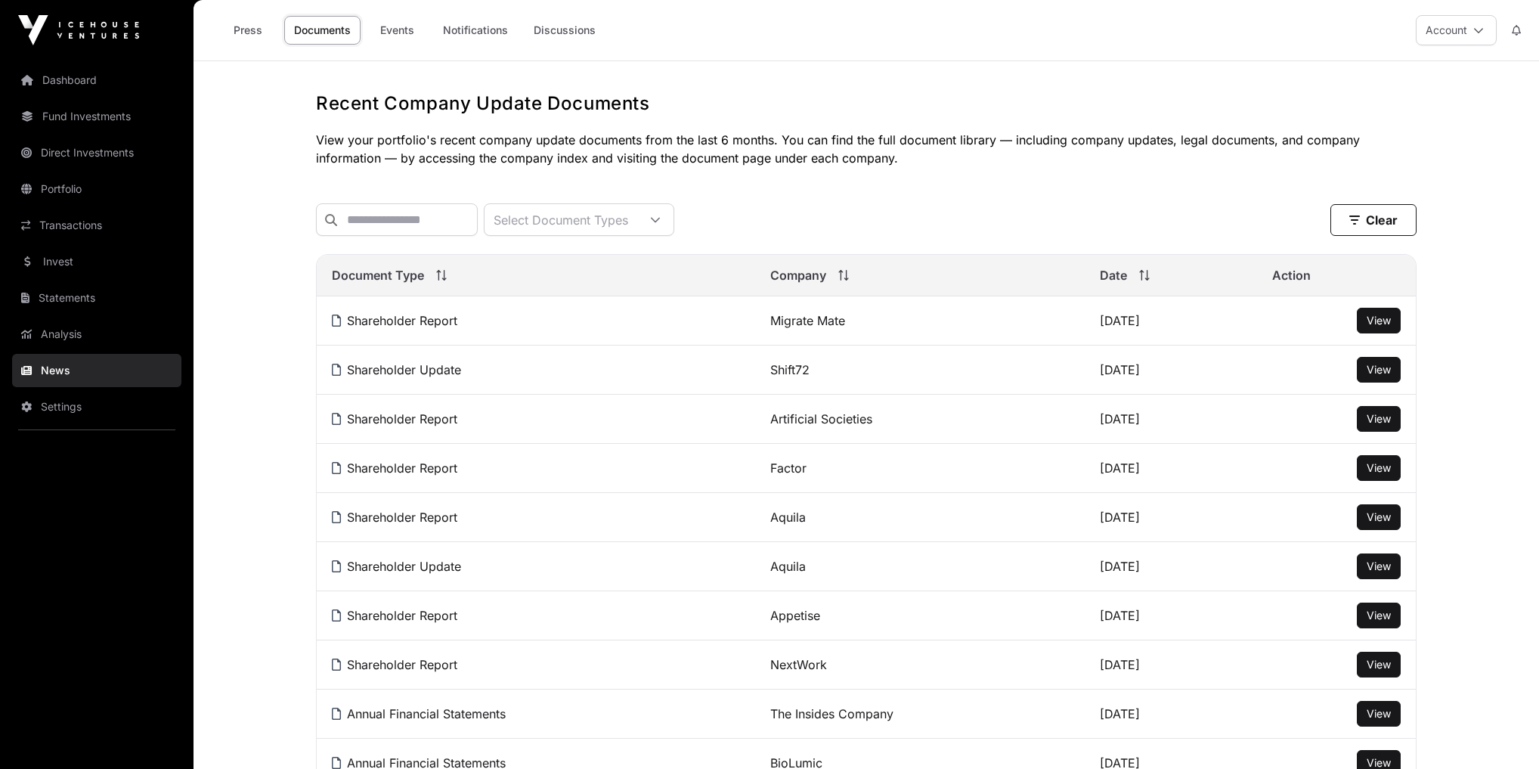
click at [1386, 425] on span "View" at bounding box center [1379, 418] width 24 height 13
